Goal: Check status: Check status

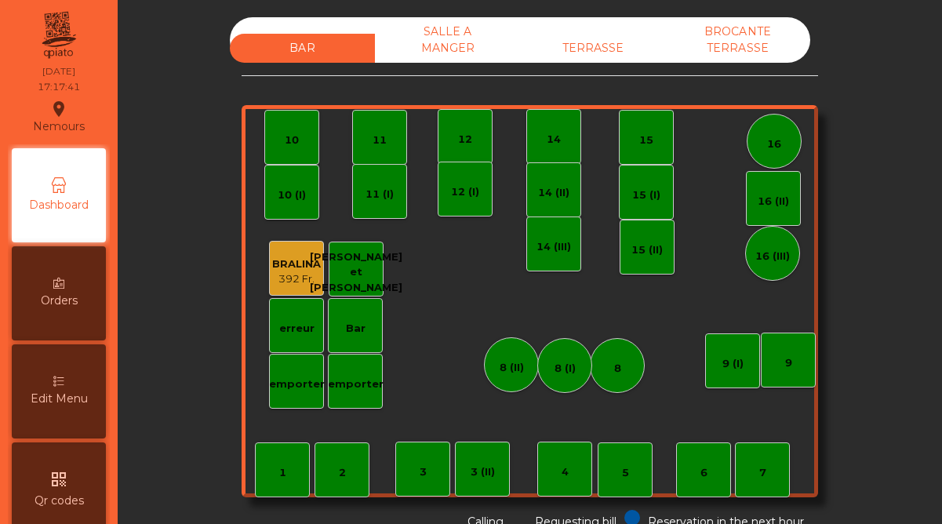
click at [604, 38] on div "TERRASSE" at bounding box center [592, 48] width 145 height 29
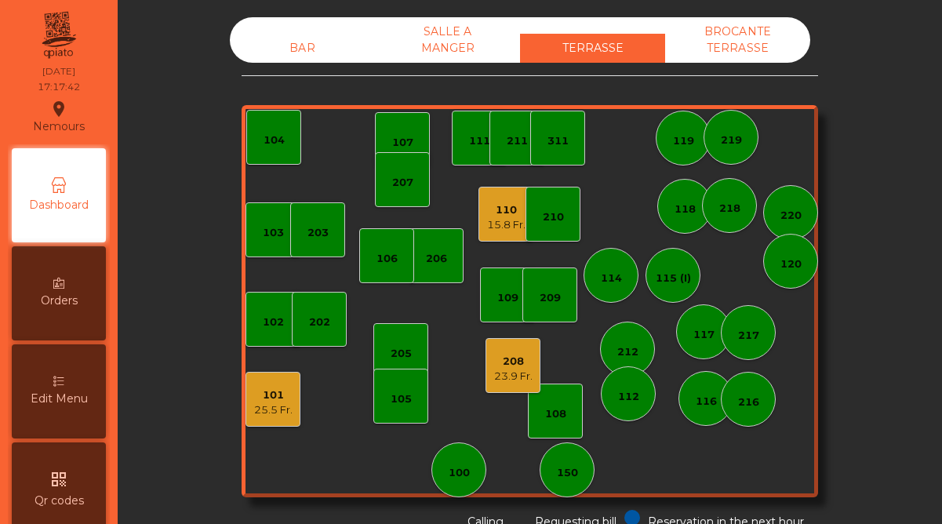
click at [483, 229] on div "110 15.8 Fr." at bounding box center [505, 214] width 55 height 55
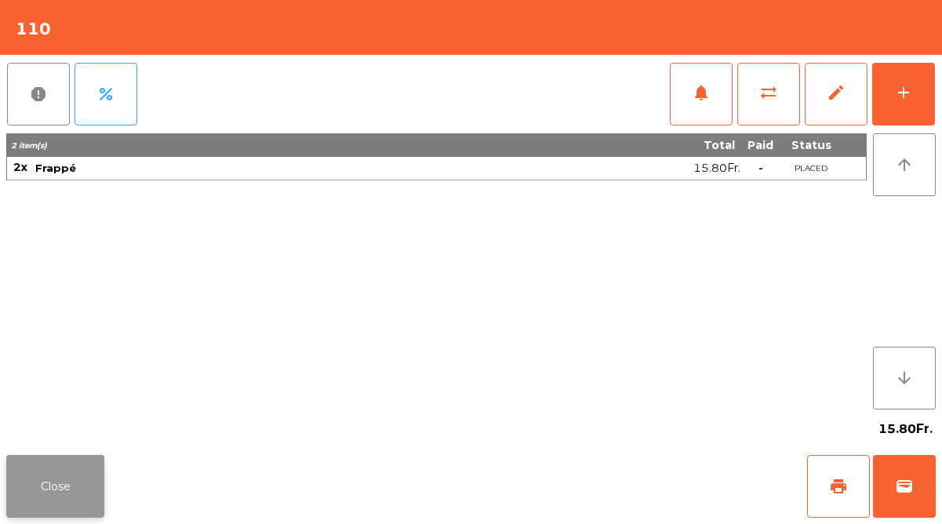
click at [77, 481] on button "Close" at bounding box center [55, 486] width 98 height 63
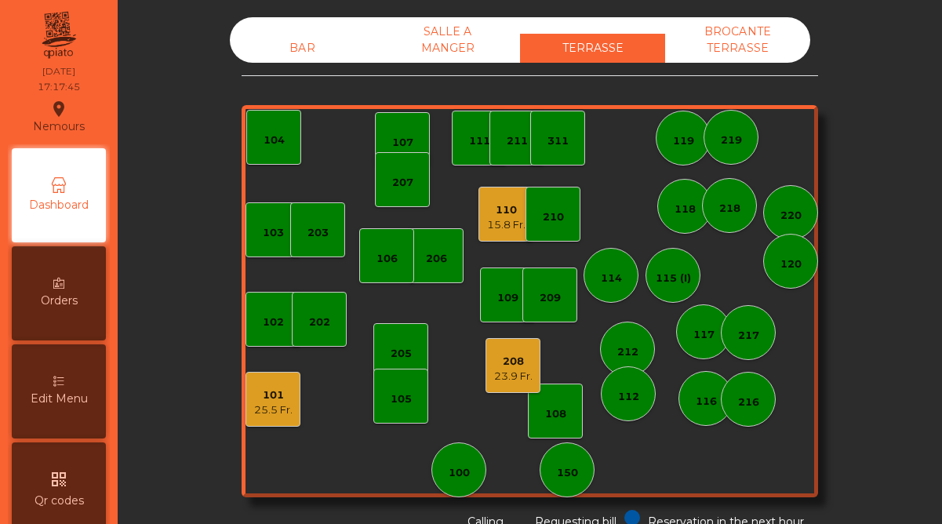
click at [512, 376] on div "23.9 Fr." at bounding box center [513, 377] width 38 height 16
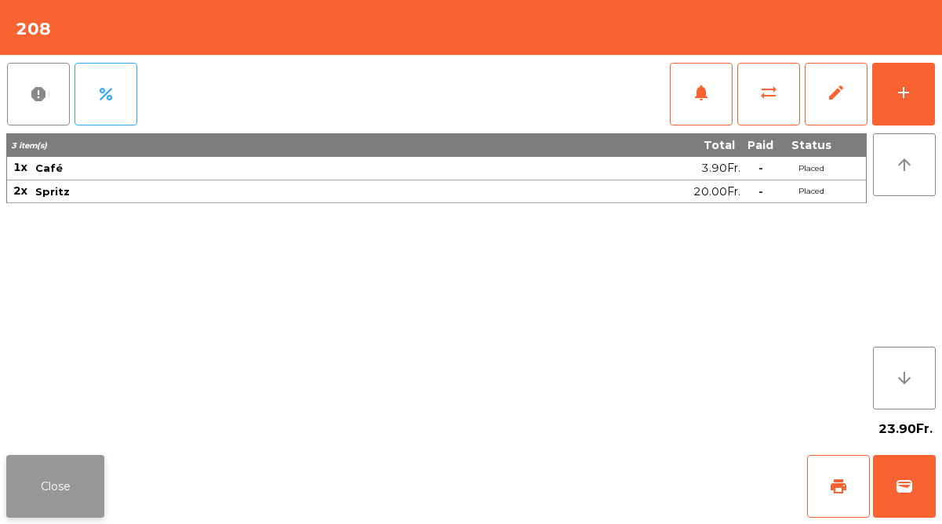
click at [91, 468] on button "Close" at bounding box center [55, 486] width 98 height 63
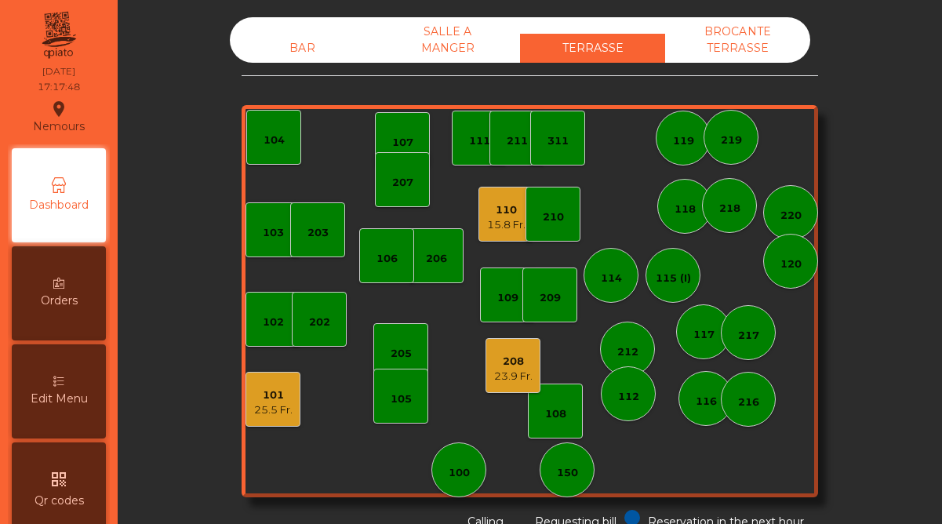
click at [283, 392] on div "101" at bounding box center [273, 395] width 38 height 16
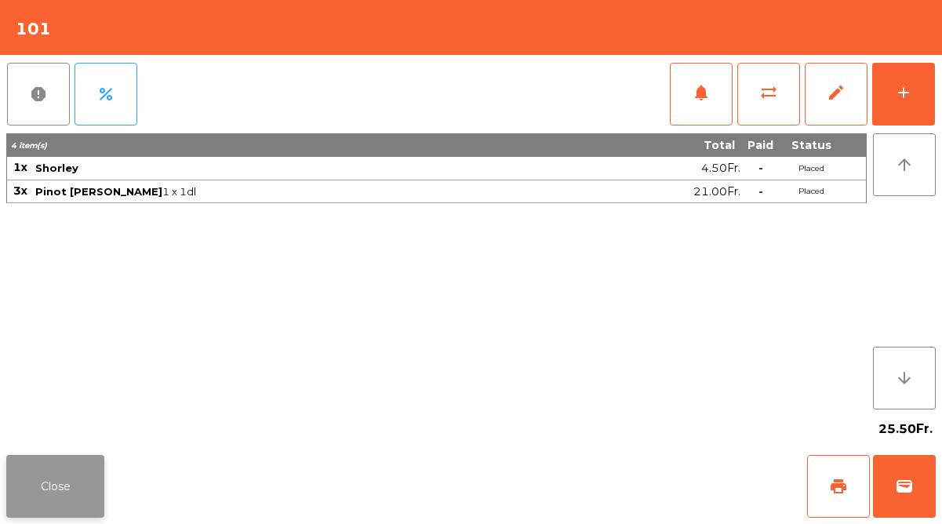
click at [75, 481] on button "Close" at bounding box center [55, 486] width 98 height 63
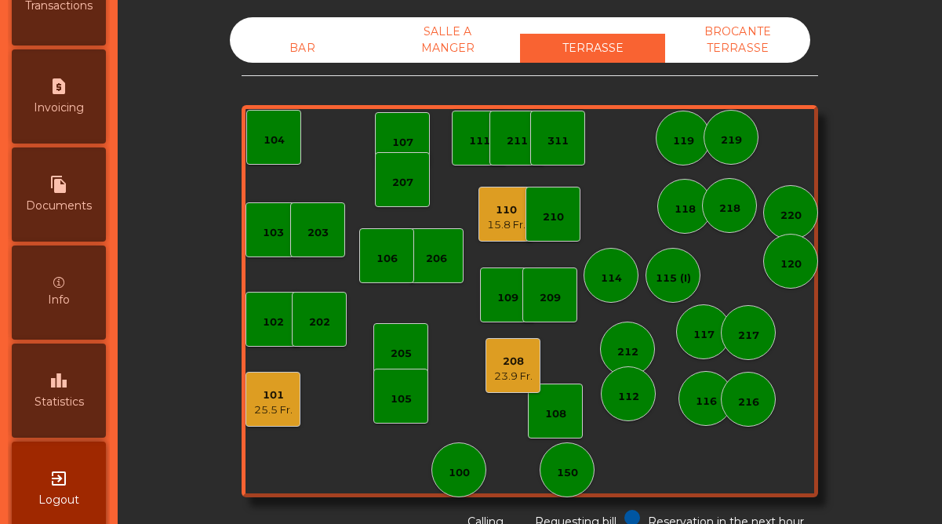
scroll to position [808, 0]
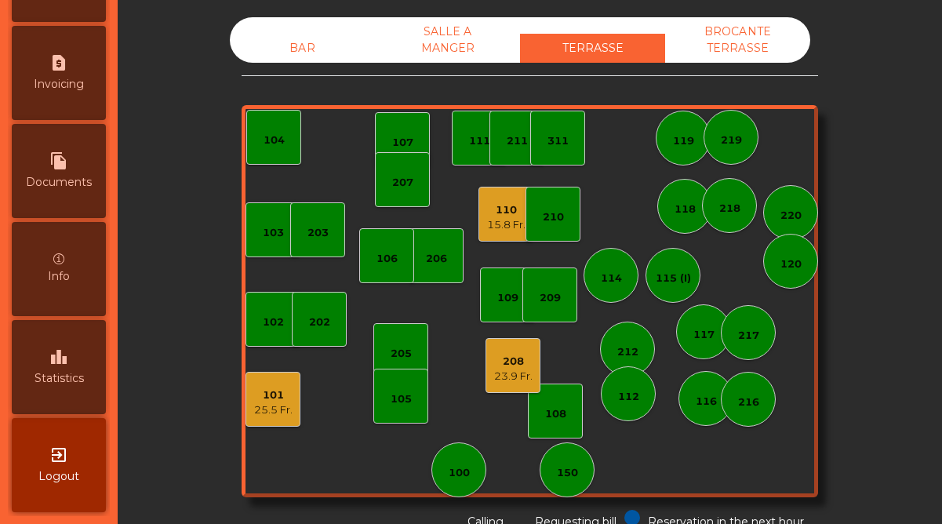
click at [72, 378] on span "Statistics" at bounding box center [58, 378] width 49 height 16
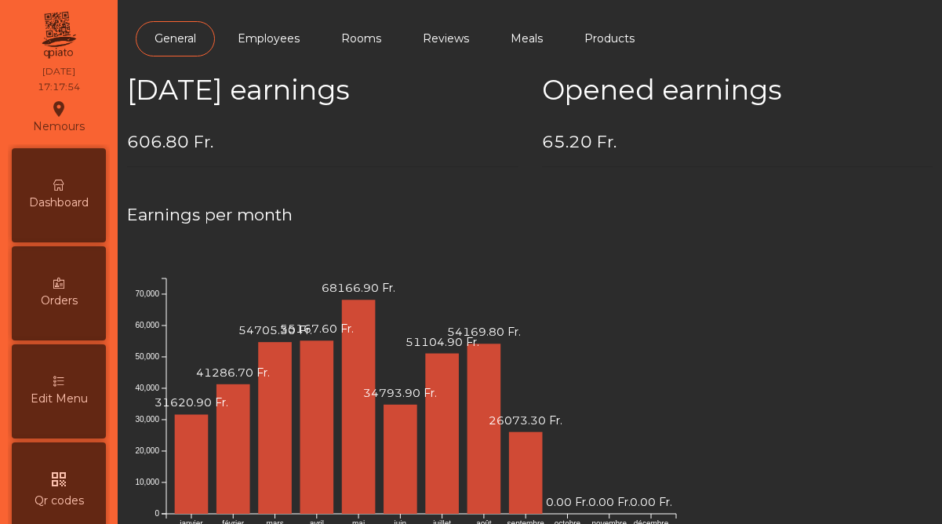
click at [72, 192] on div "Dashboard" at bounding box center [59, 195] width 94 height 94
